Goal: Transaction & Acquisition: Purchase product/service

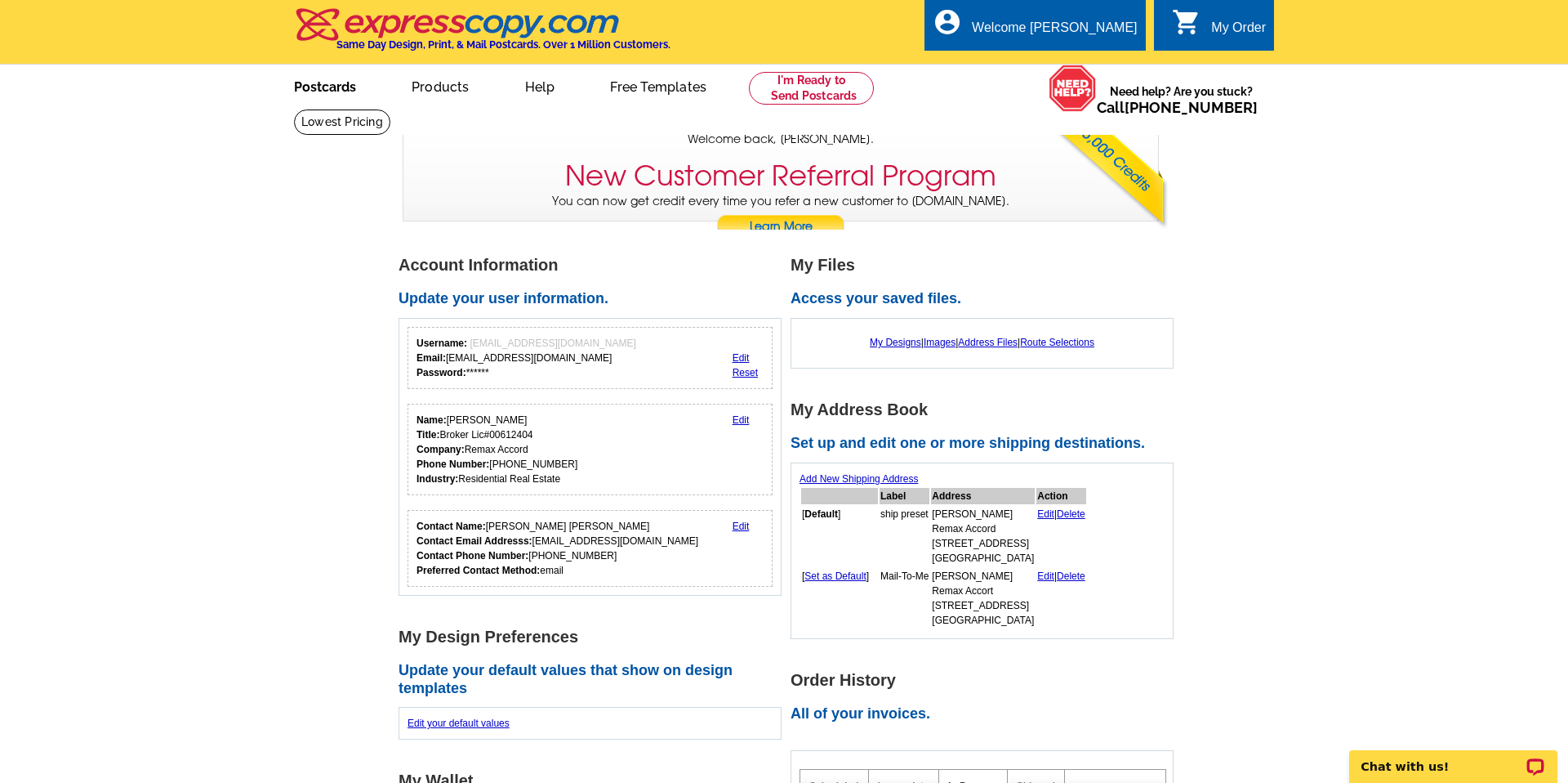
click at [315, 84] on link "Postcards" at bounding box center [325, 85] width 114 height 38
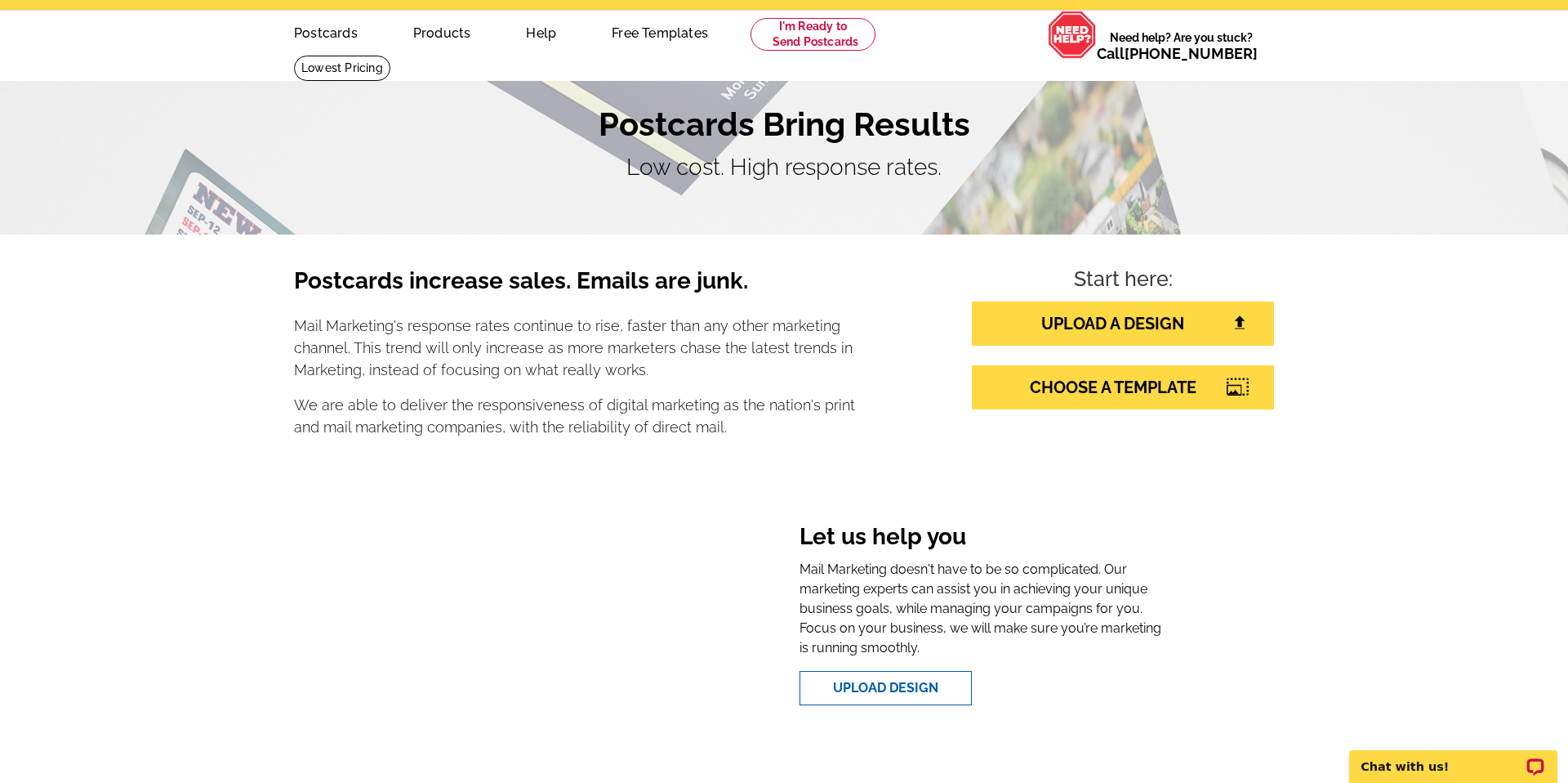
scroll to position [55, 0]
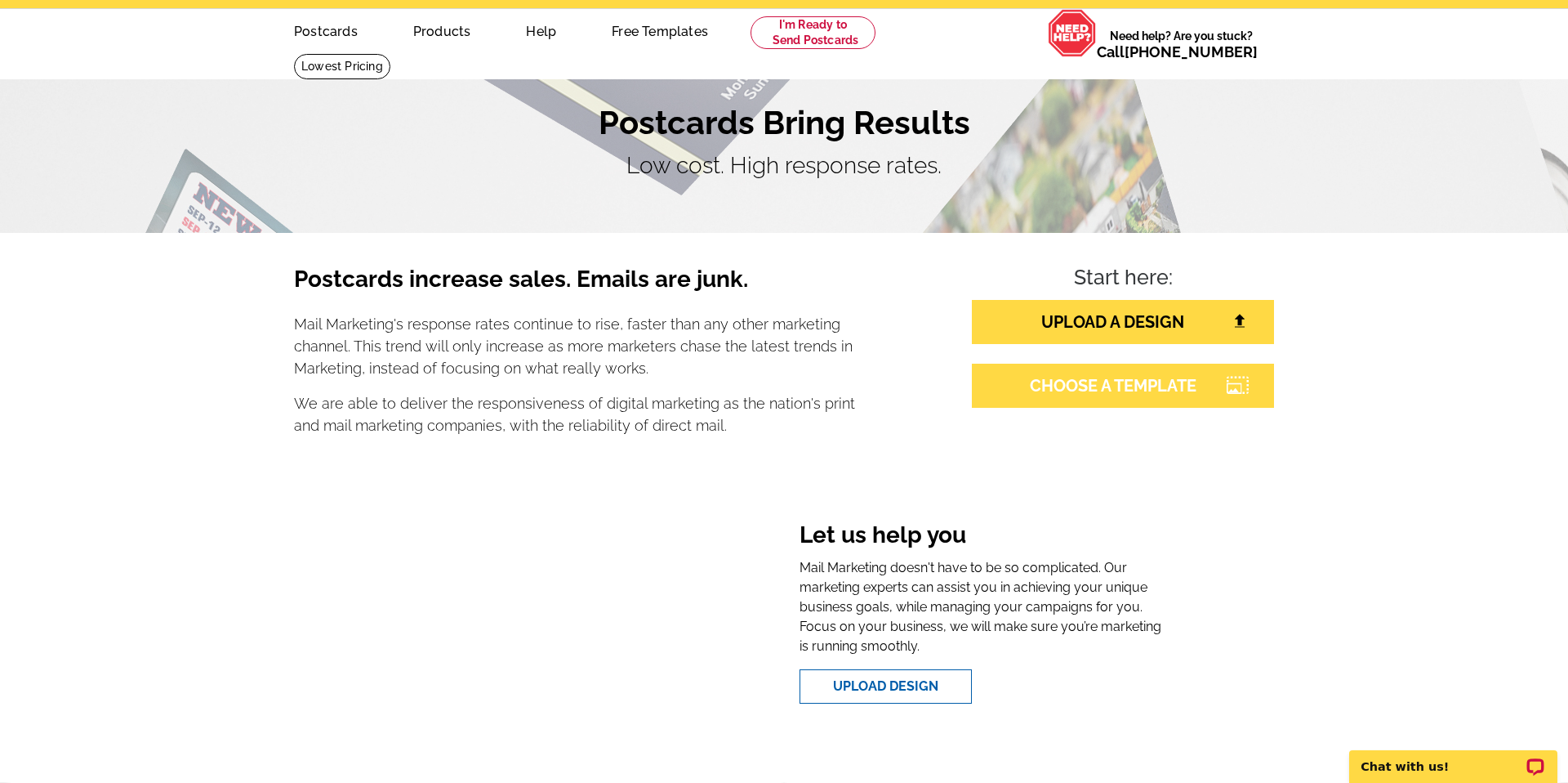
click at [1073, 379] on link "CHOOSE A TEMPLATE" at bounding box center [1122, 385] width 302 height 44
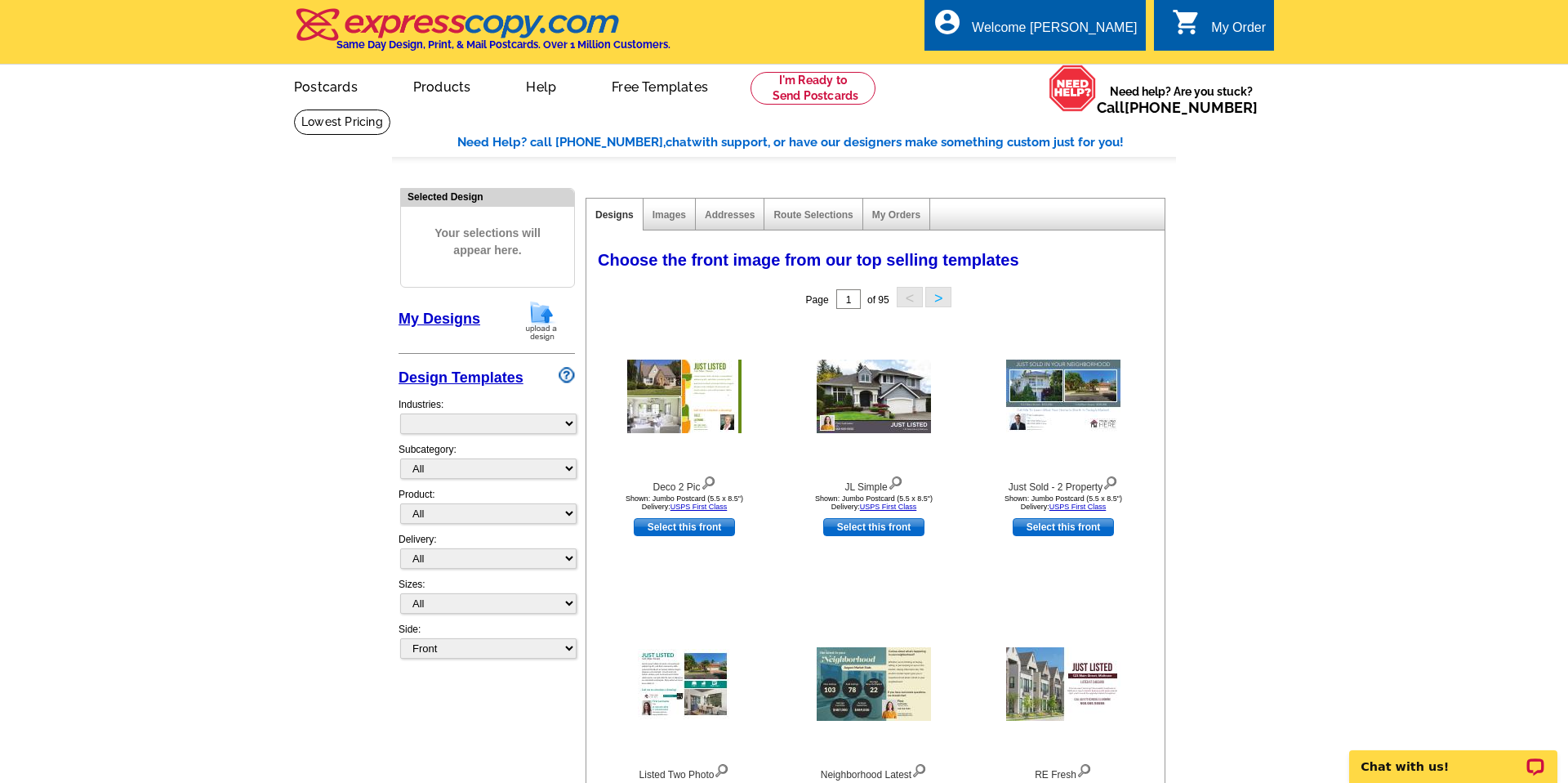
select select "785"
click at [570, 515] on select "All Postcards Letters and flyers Business Cards Door Hangers Greeting Cards" at bounding box center [488, 513] width 176 height 21
select select "1"
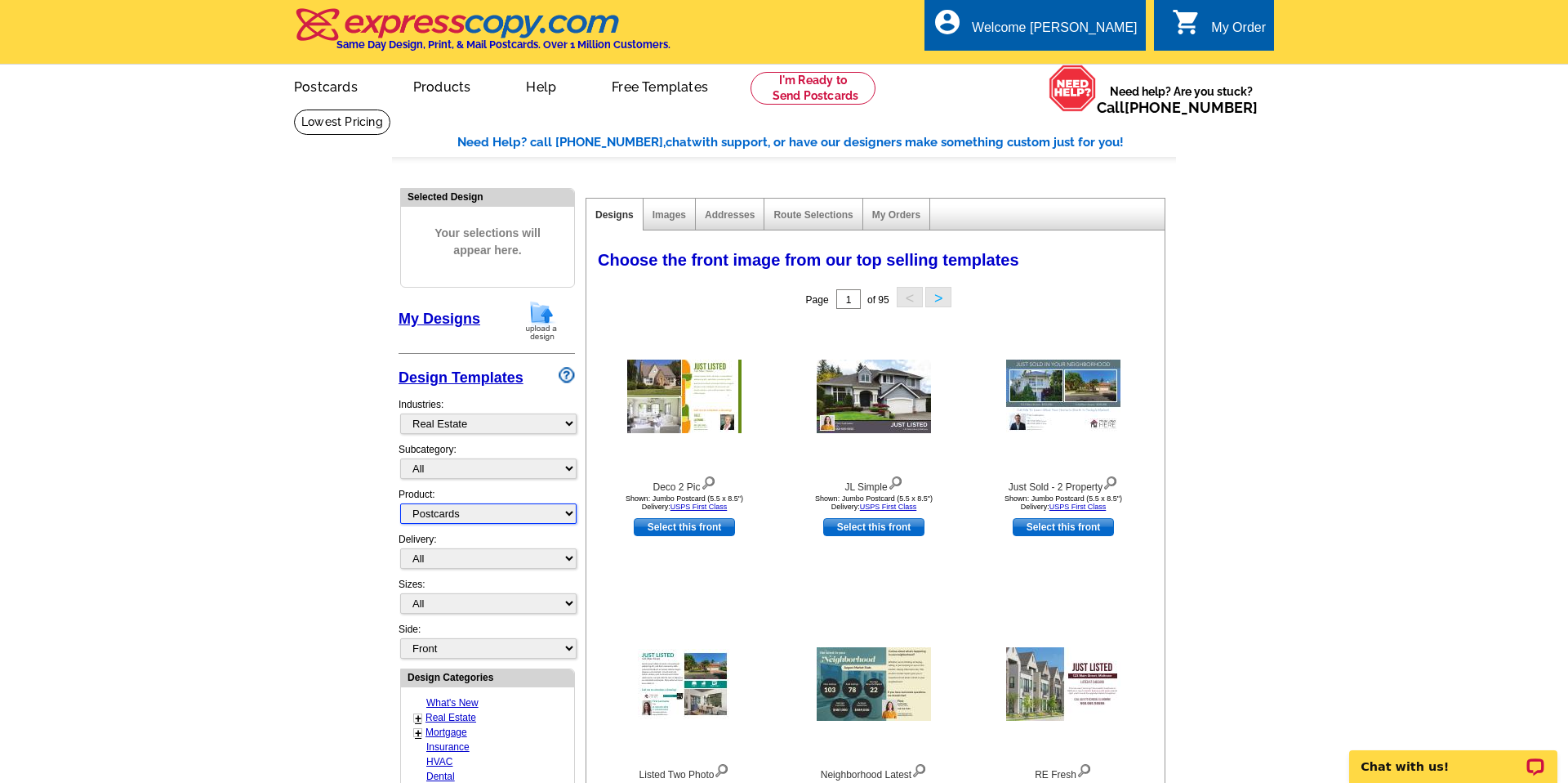
click at [401, 503] on select "All Postcards Letters and flyers Business Cards Door Hangers Greeting Cards" at bounding box center [488, 513] width 176 height 21
click at [571, 602] on select "All Jumbo Postcard (5.5" x 8.5") Regular Postcard (4.25" x 5.6") Panoramic Post…" at bounding box center [488, 603] width 176 height 21
